Goal: Use online tool/utility: Utilize a website feature to perform a specific function

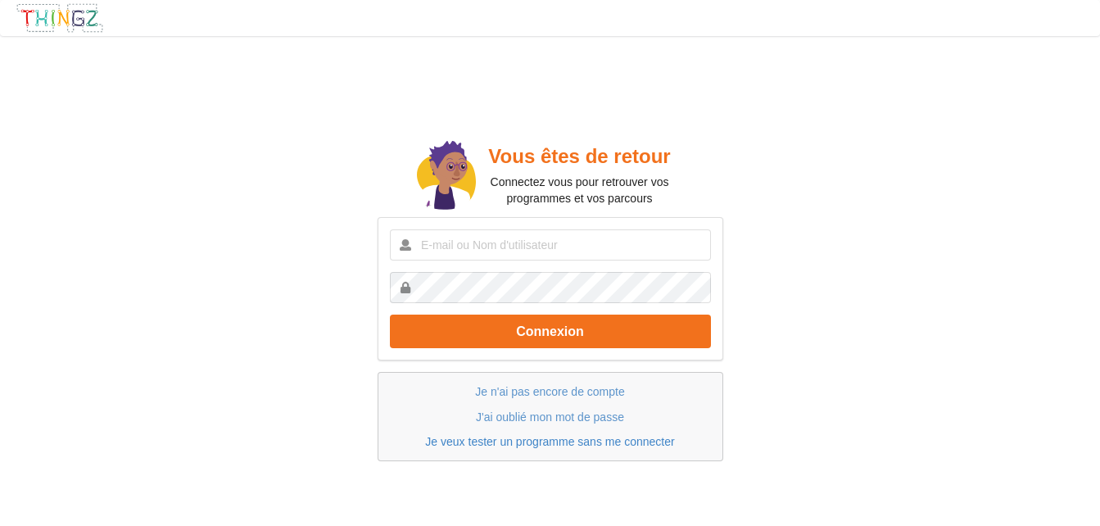
click at [604, 445] on link "Je veux tester un programme sans me connecter" at bounding box center [549, 441] width 249 height 13
click at [646, 442] on link "Je veux tester un programme sans me connecter" at bounding box center [549, 441] width 249 height 13
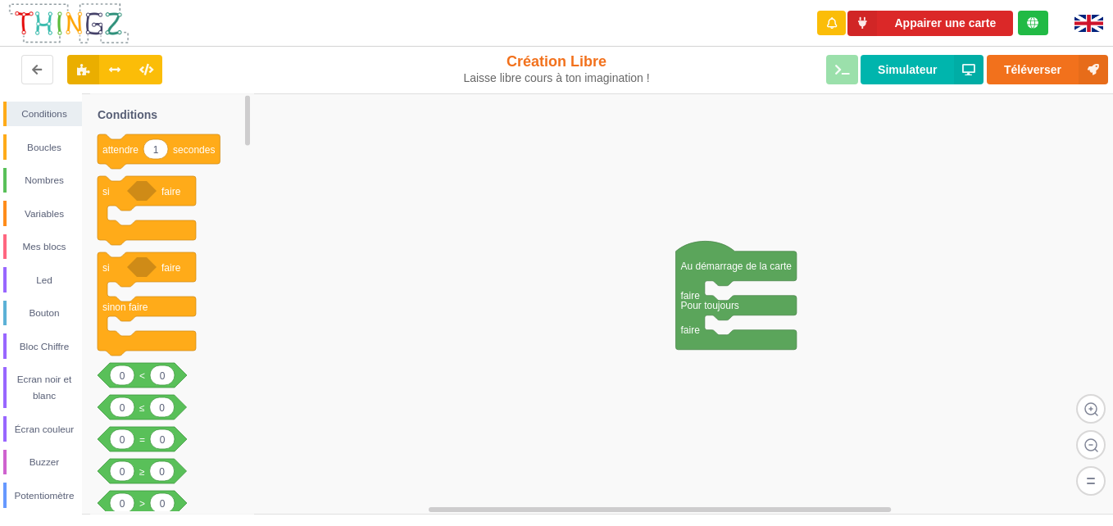
drag, startPoint x: 1060, startPoint y: 1, endPoint x: 600, endPoint y: 387, distance: 600.8
click at [558, 420] on rect at bounding box center [562, 303] width 1124 height 421
click at [1032, 20] on icon at bounding box center [1032, 22] width 11 height 11
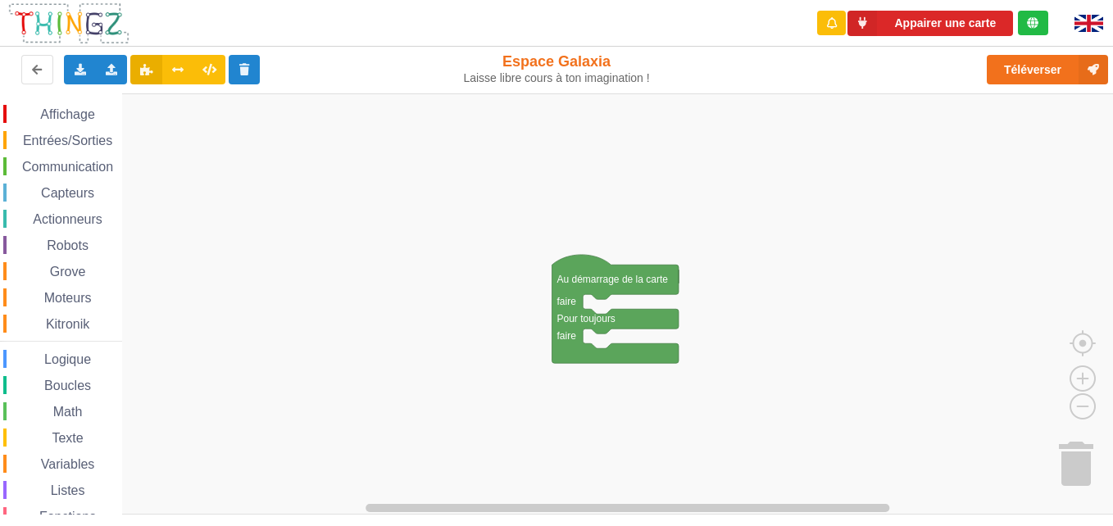
click at [62, 121] on div "Affichage" at bounding box center [62, 114] width 119 height 18
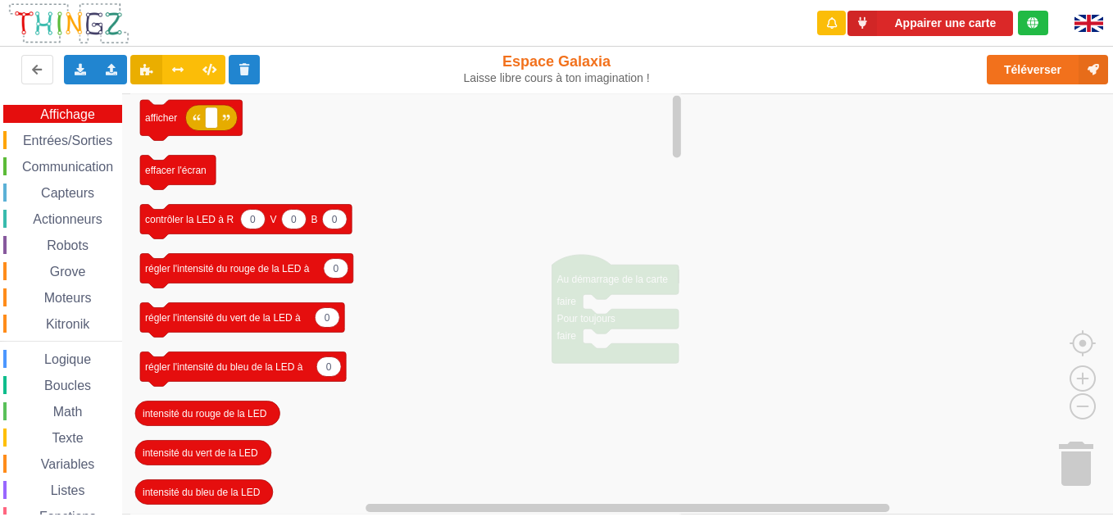
drag, startPoint x: 66, startPoint y: 179, endPoint x: 65, endPoint y: 170, distance: 9.9
click at [66, 177] on div "Affichage Entrées/Sorties Communication Capteurs Actionneurs Robots Grove Moteu…" at bounding box center [61, 337] width 122 height 465
click at [63, 162] on span "Communication" at bounding box center [68, 167] width 96 height 14
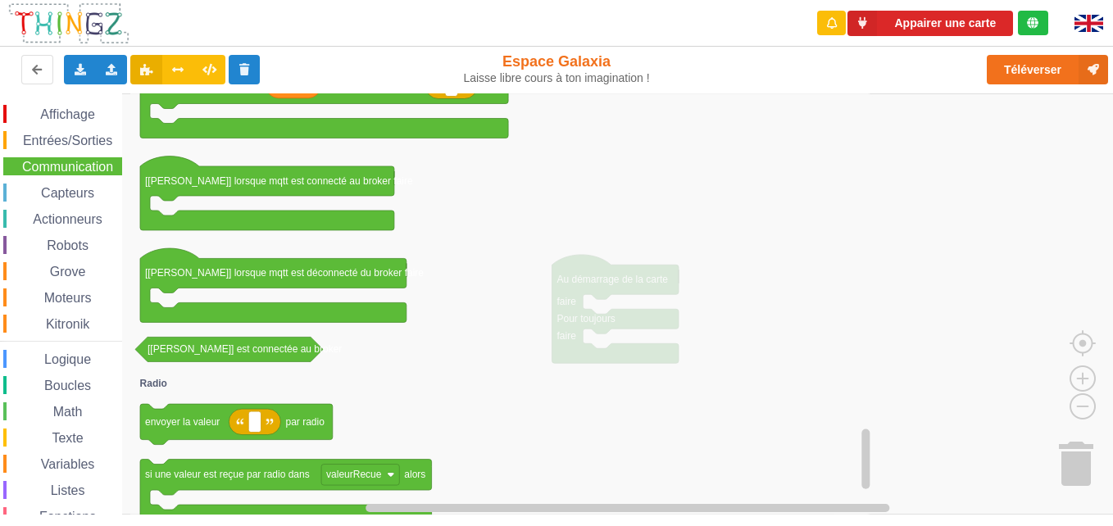
click at [910, 420] on rect "Espace de travail de Blocky" at bounding box center [562, 303] width 1124 height 421
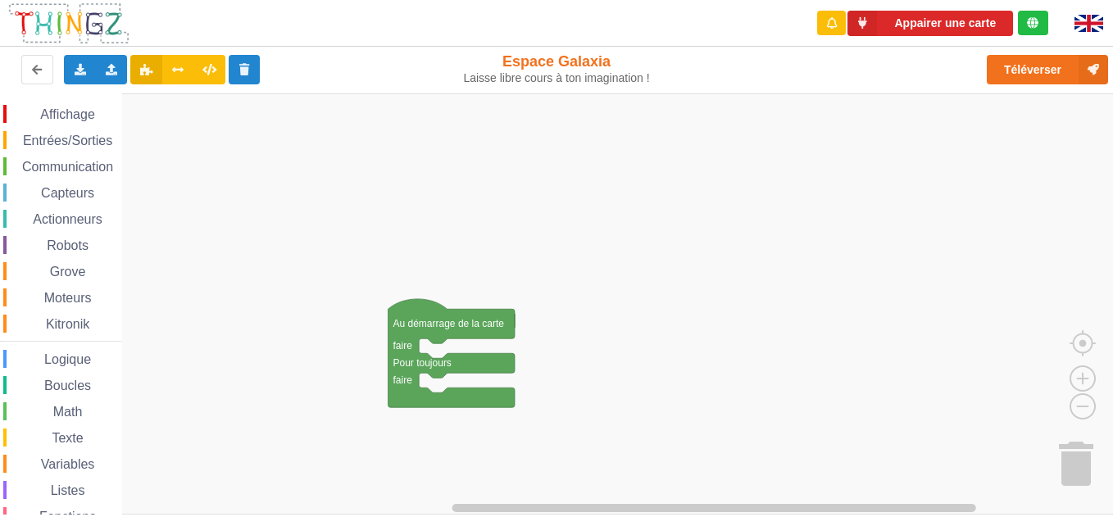
click at [145, 331] on div "Affichage Entrées/Sorties Communication Capteurs Actionneurs Robots Grove Moteu…" at bounding box center [562, 303] width 1124 height 421
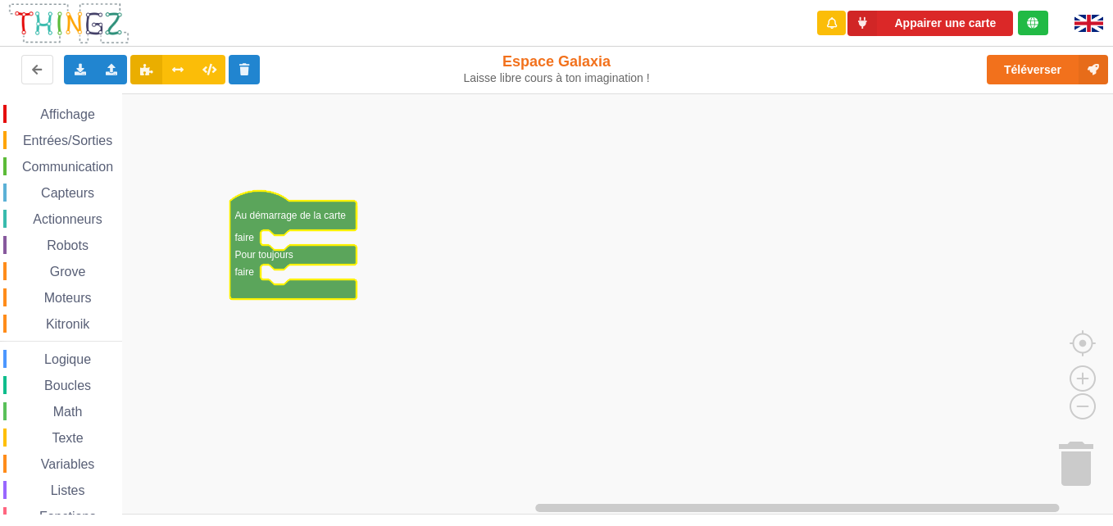
click at [50, 116] on span "Affichage" at bounding box center [67, 114] width 59 height 14
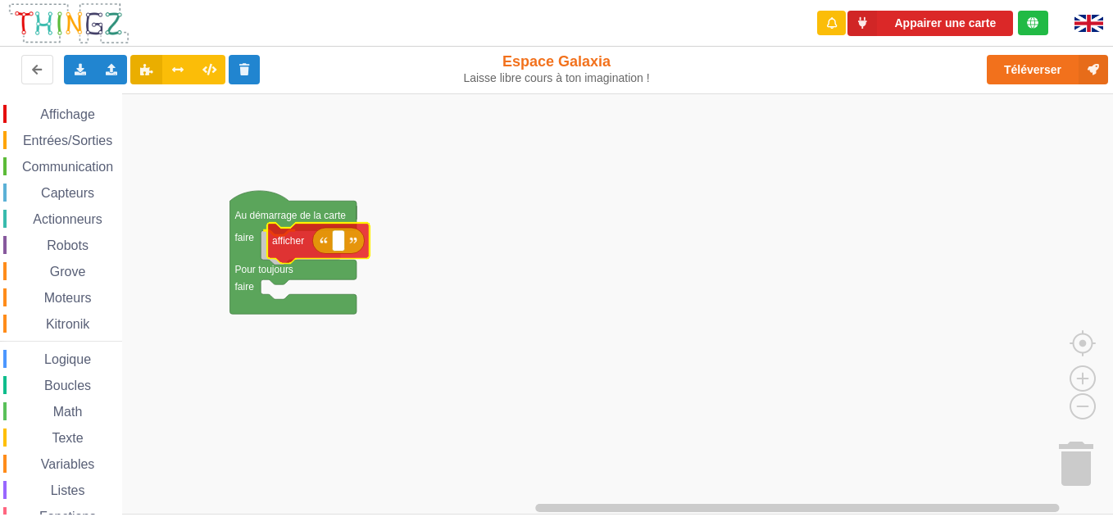
click at [290, 244] on div "Affichage Entrées/Sorties Communication Capteurs Actionneurs Robots Grove Moteu…" at bounding box center [562, 303] width 1124 height 421
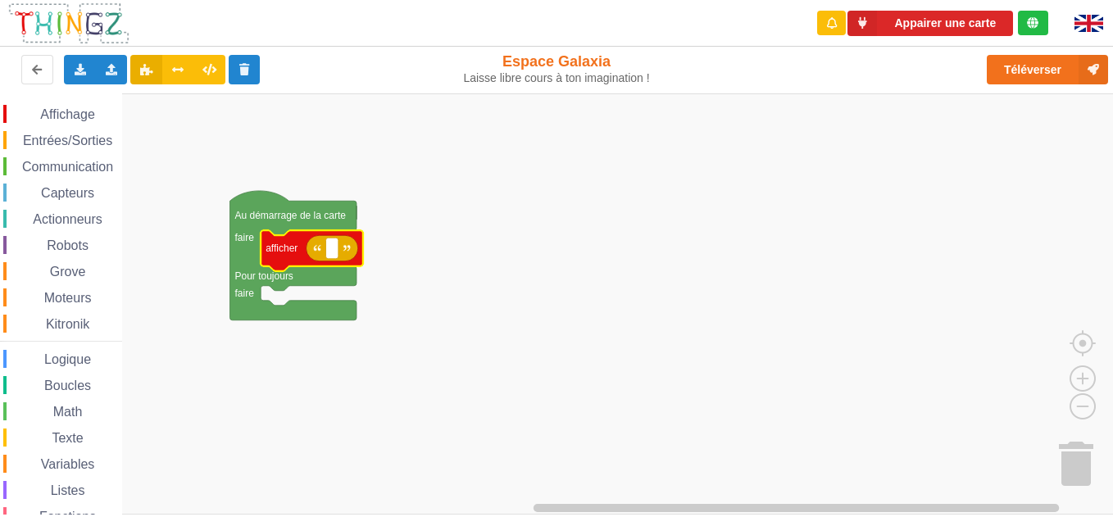
click at [68, 161] on span "Communication" at bounding box center [68, 167] width 96 height 14
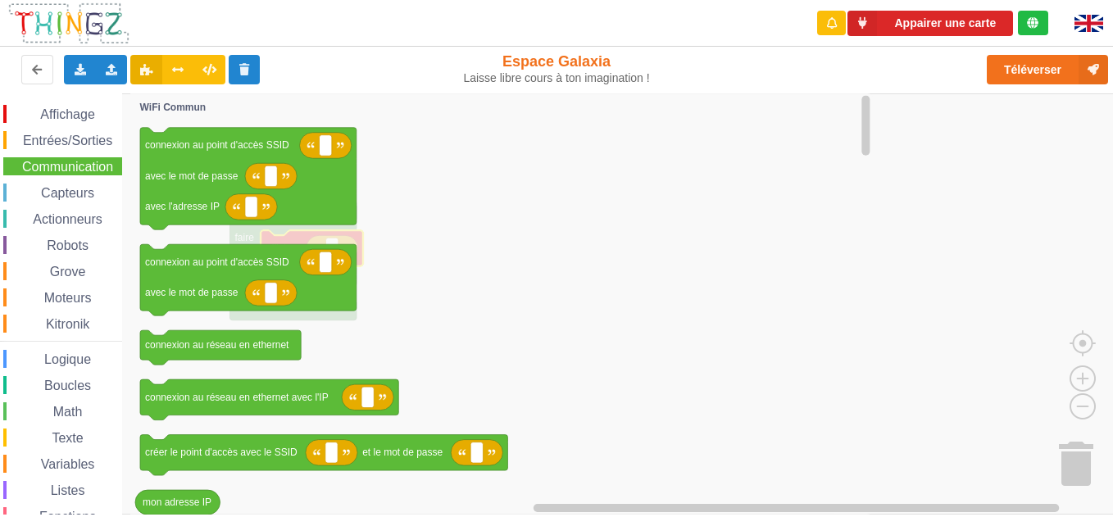
click at [77, 111] on span "Affichage" at bounding box center [67, 114] width 59 height 14
